Goal: Information Seeking & Learning: Find specific page/section

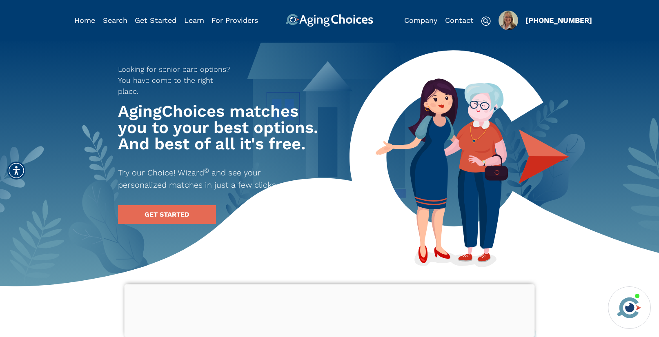
click at [501, 23] on img "Popover trigger" at bounding box center [508, 21] width 20 height 20
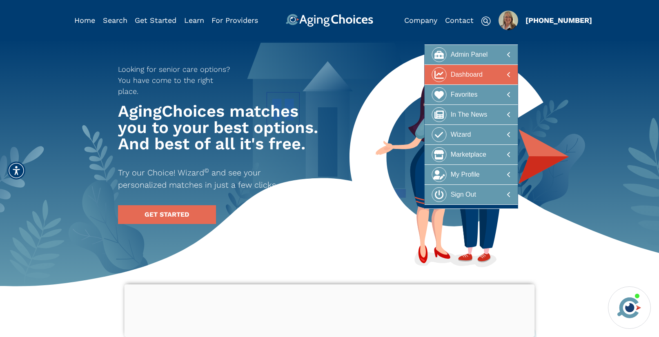
click at [494, 74] on div at bounding box center [470, 74] width 79 height 15
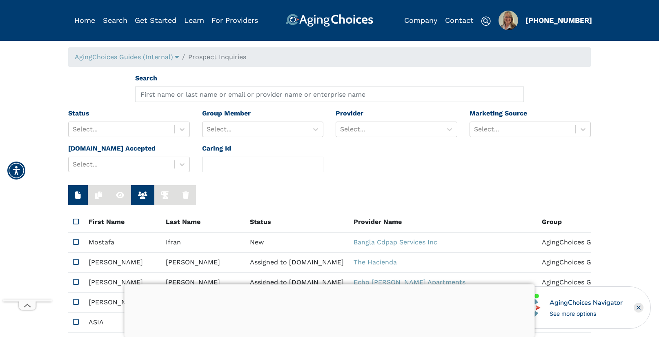
click at [327, 285] on div at bounding box center [329, 285] width 410 height 0
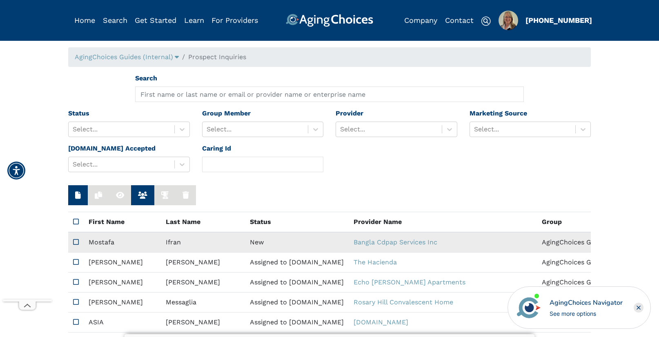
click at [246, 244] on td "New" at bounding box center [297, 242] width 104 height 20
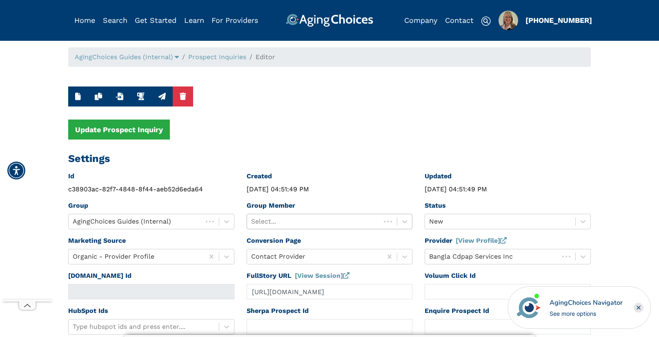
click at [330, 222] on div at bounding box center [314, 221] width 126 height 11
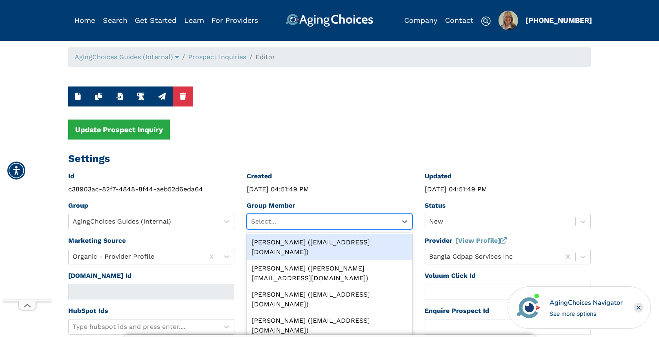
click at [328, 240] on div "Peggy Wilcox (pwilcox@lifestylecx.com)" at bounding box center [330, 247] width 166 height 26
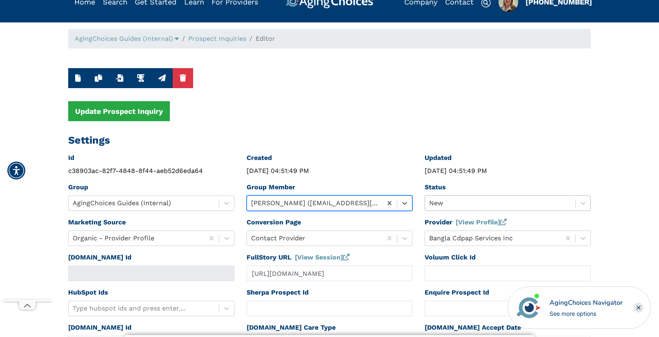
click at [446, 211] on div "New" at bounding box center [508, 204] width 166 height 16
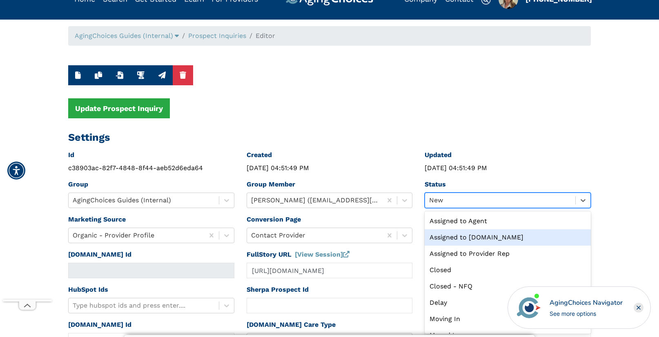
click at [464, 237] on div "Assigned to Caring.com" at bounding box center [508, 237] width 166 height 16
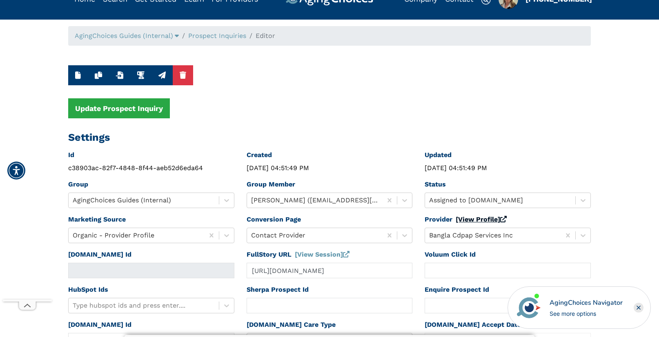
click at [467, 218] on link "[View Profile]" at bounding box center [481, 220] width 51 height 8
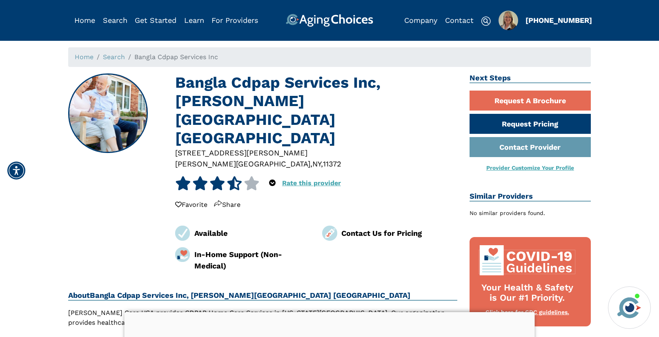
click at [216, 80] on h1 "Bangla Cdpap Services Inc, [PERSON_NAME][GEOGRAPHIC_DATA] [GEOGRAPHIC_DATA]" at bounding box center [316, 110] width 282 height 74
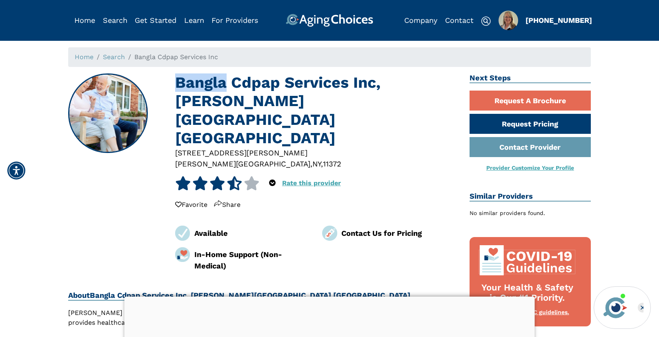
click at [216, 80] on h1 "Bangla Cdpap Services Inc, [PERSON_NAME][GEOGRAPHIC_DATA] [GEOGRAPHIC_DATA]" at bounding box center [316, 110] width 282 height 74
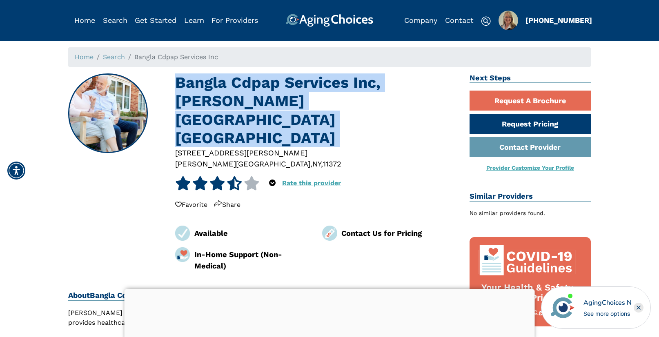
click at [216, 80] on h1 "Bangla Cdpap Services Inc, [PERSON_NAME][GEOGRAPHIC_DATA] [GEOGRAPHIC_DATA]" at bounding box center [316, 110] width 282 height 74
